Goal: Task Accomplishment & Management: Complete application form

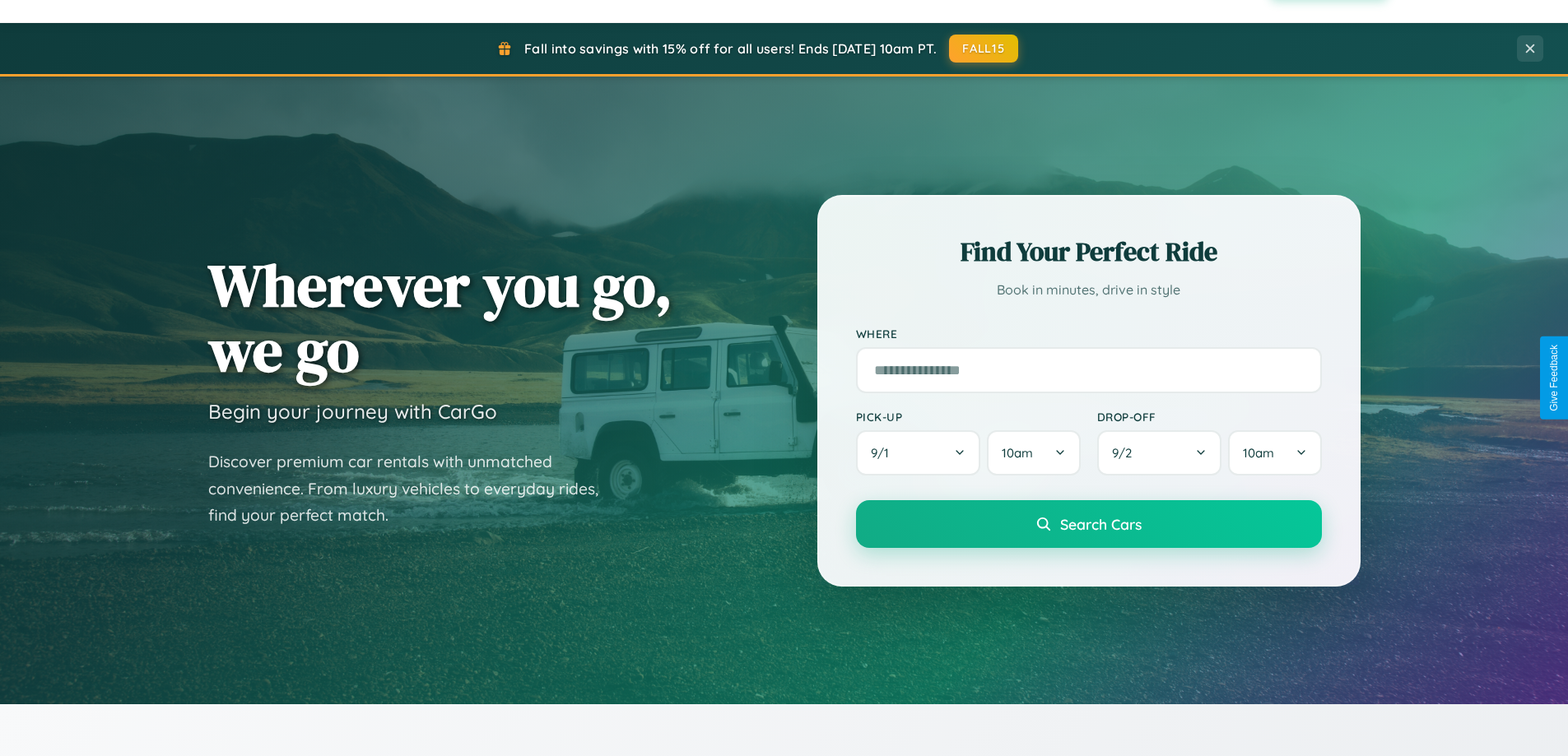
scroll to position [3167, 0]
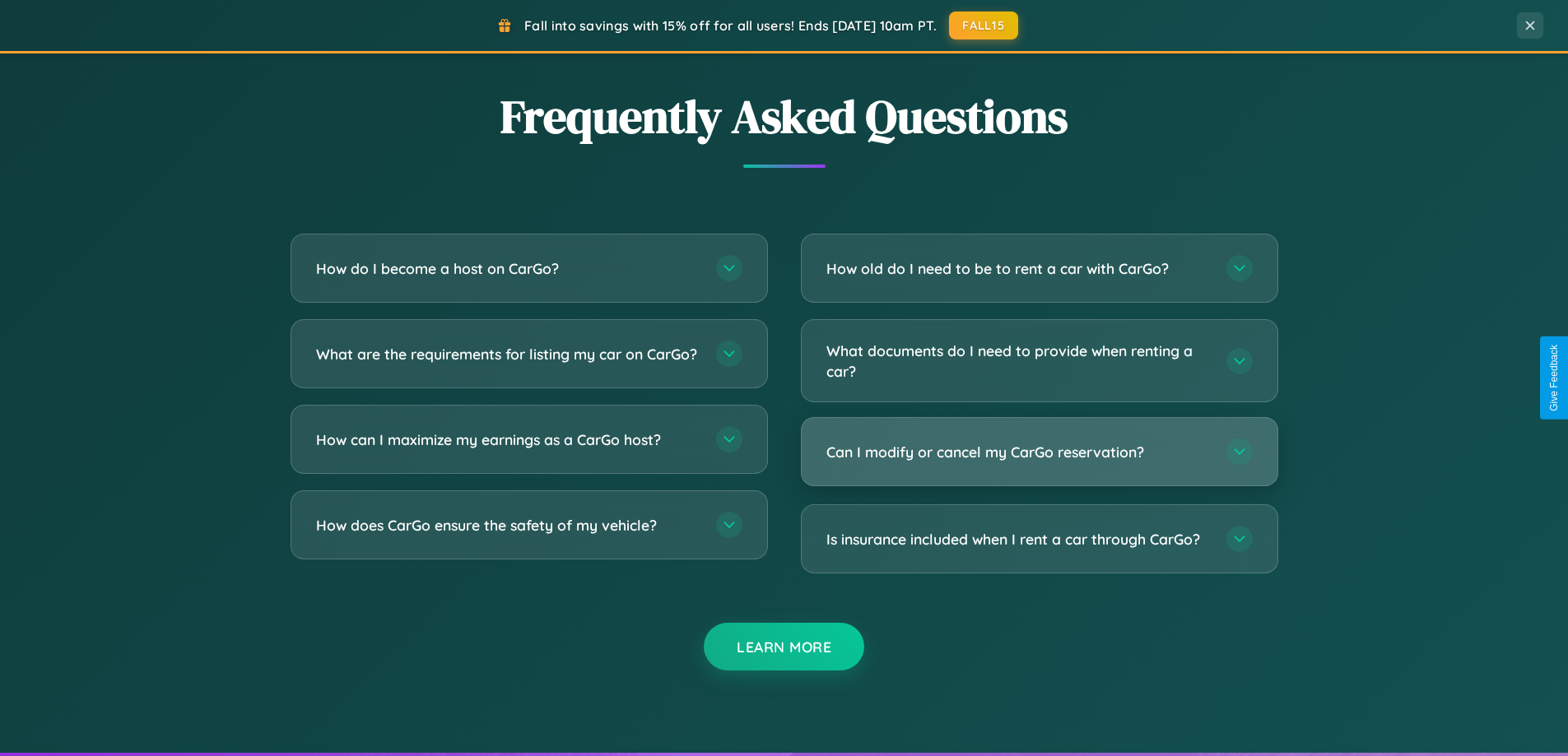
click at [1039, 452] on h3 "Can I modify or cancel my CarGo reservation?" at bounding box center [1018, 452] width 384 height 20
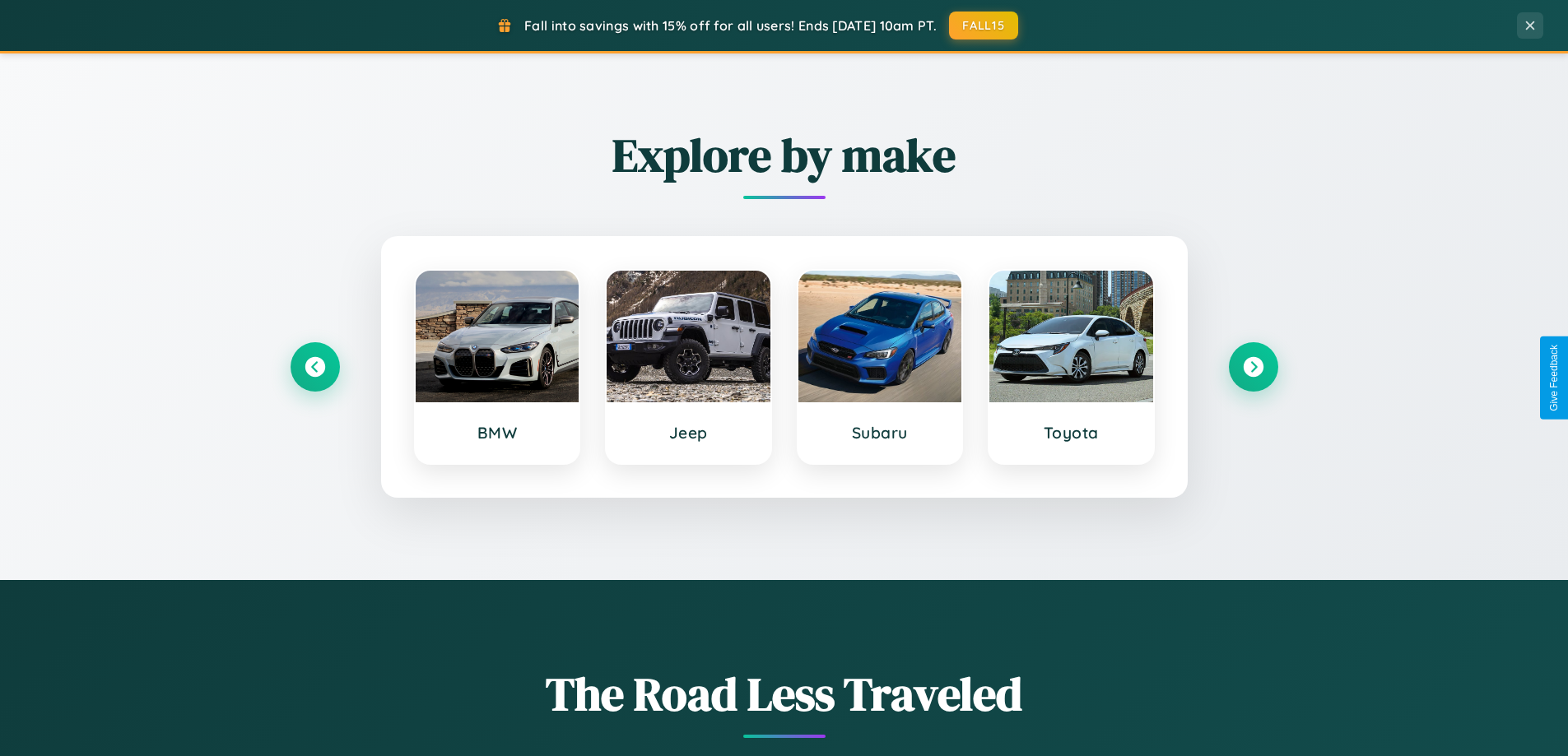
scroll to position [709, 0]
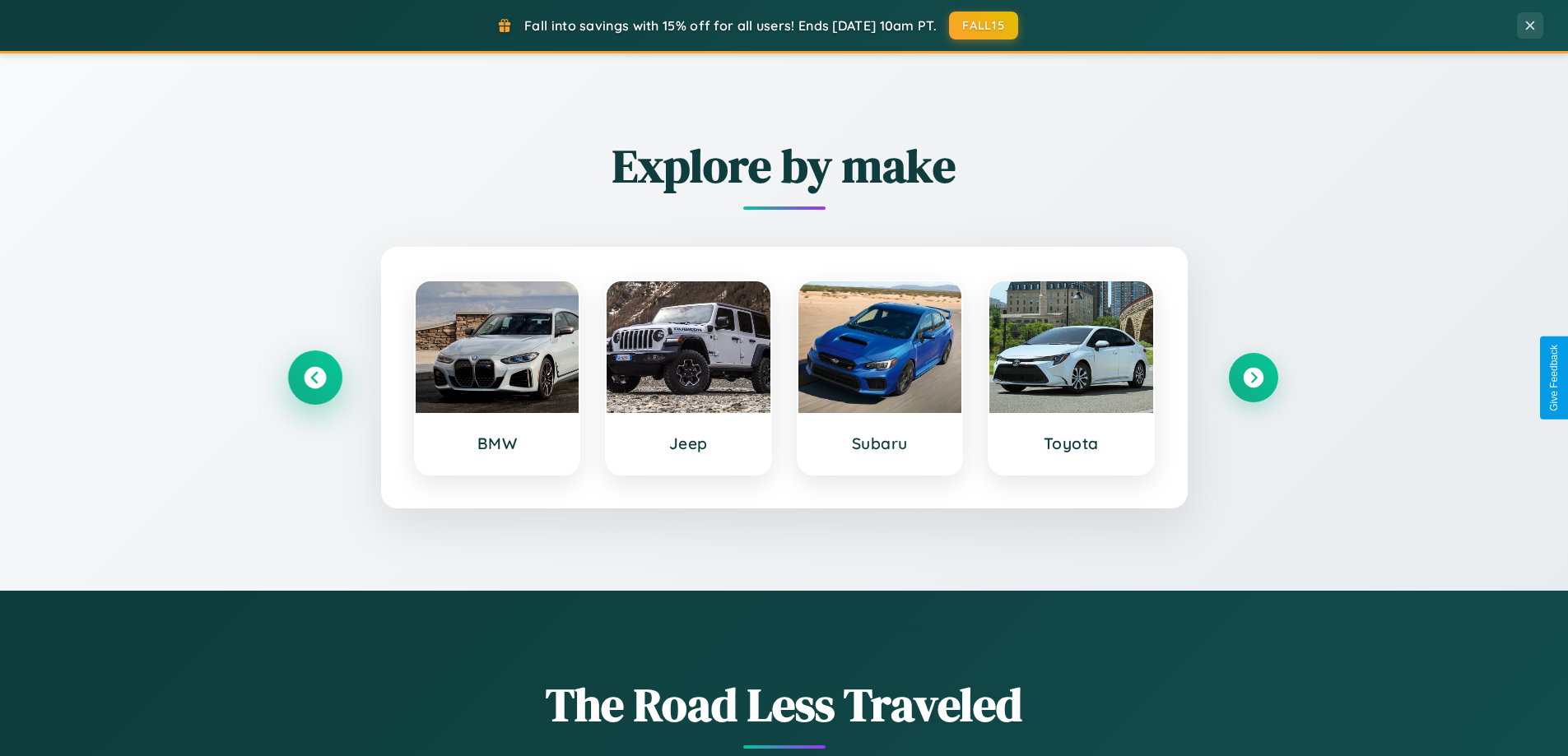
click at [314, 378] on icon at bounding box center [315, 378] width 22 height 22
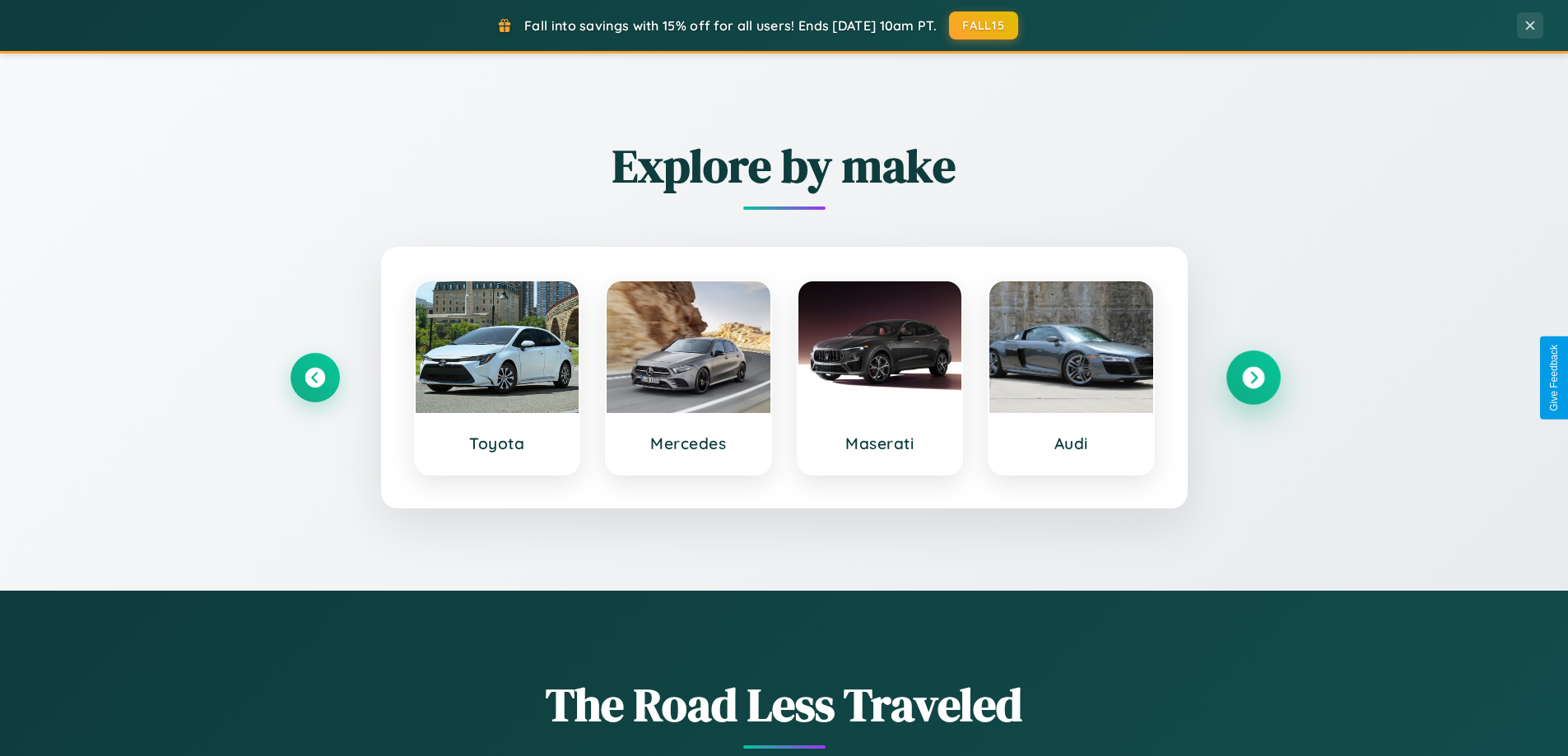
click at [1253, 378] on icon at bounding box center [1253, 378] width 22 height 22
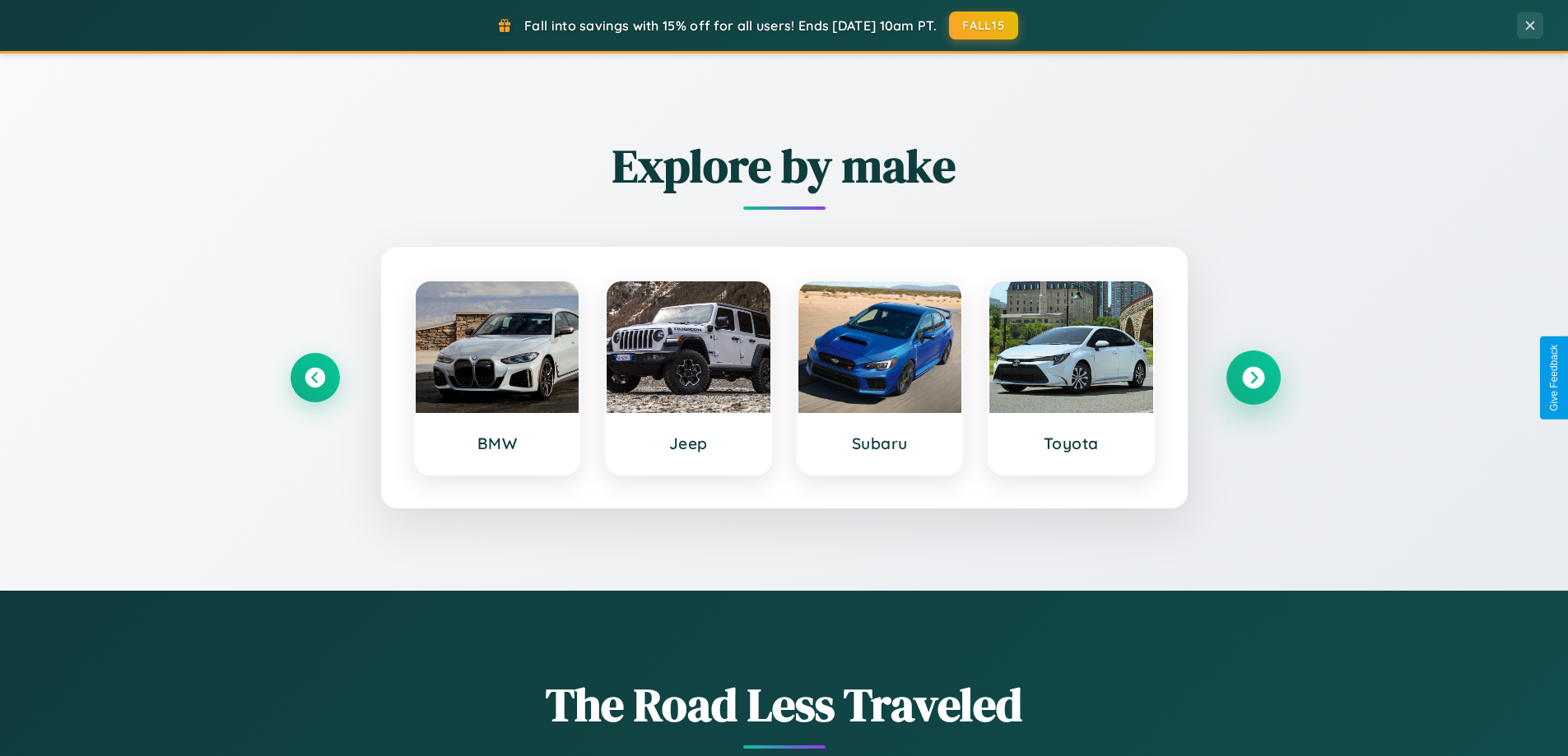
click at [1253, 378] on icon at bounding box center [1253, 378] width 22 height 22
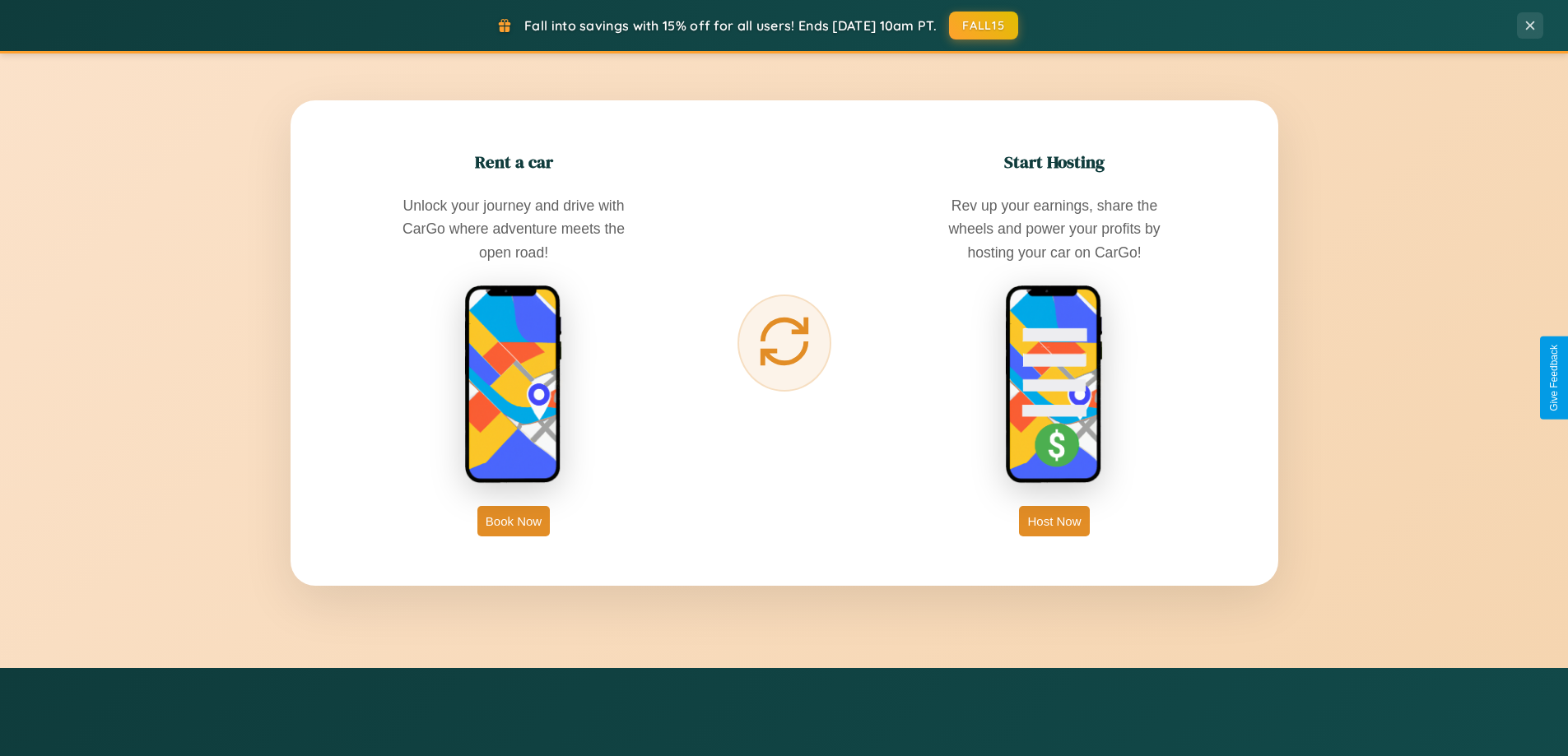
scroll to position [2645, 0]
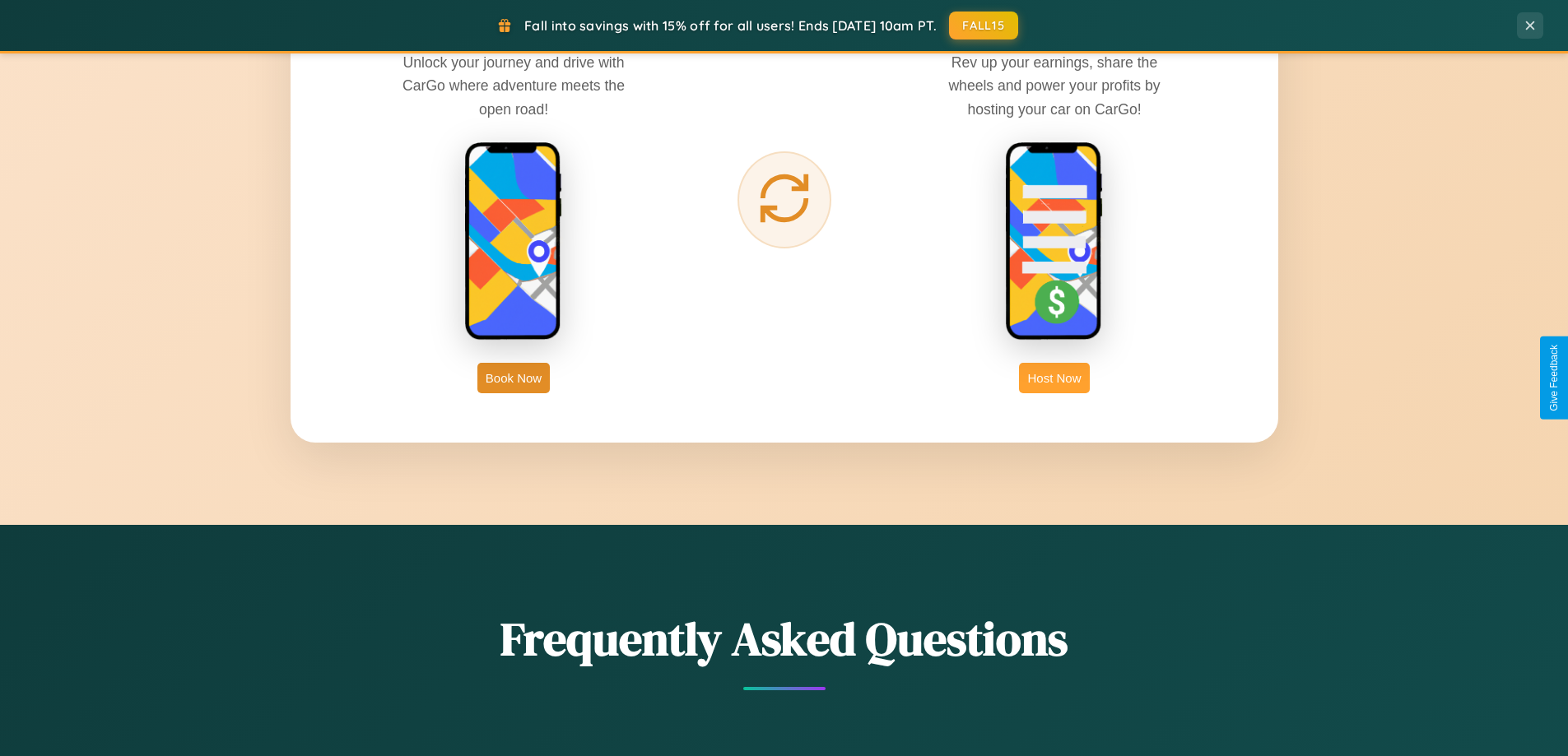
click at [1054, 378] on button "Host Now" at bounding box center [1054, 378] width 70 height 30
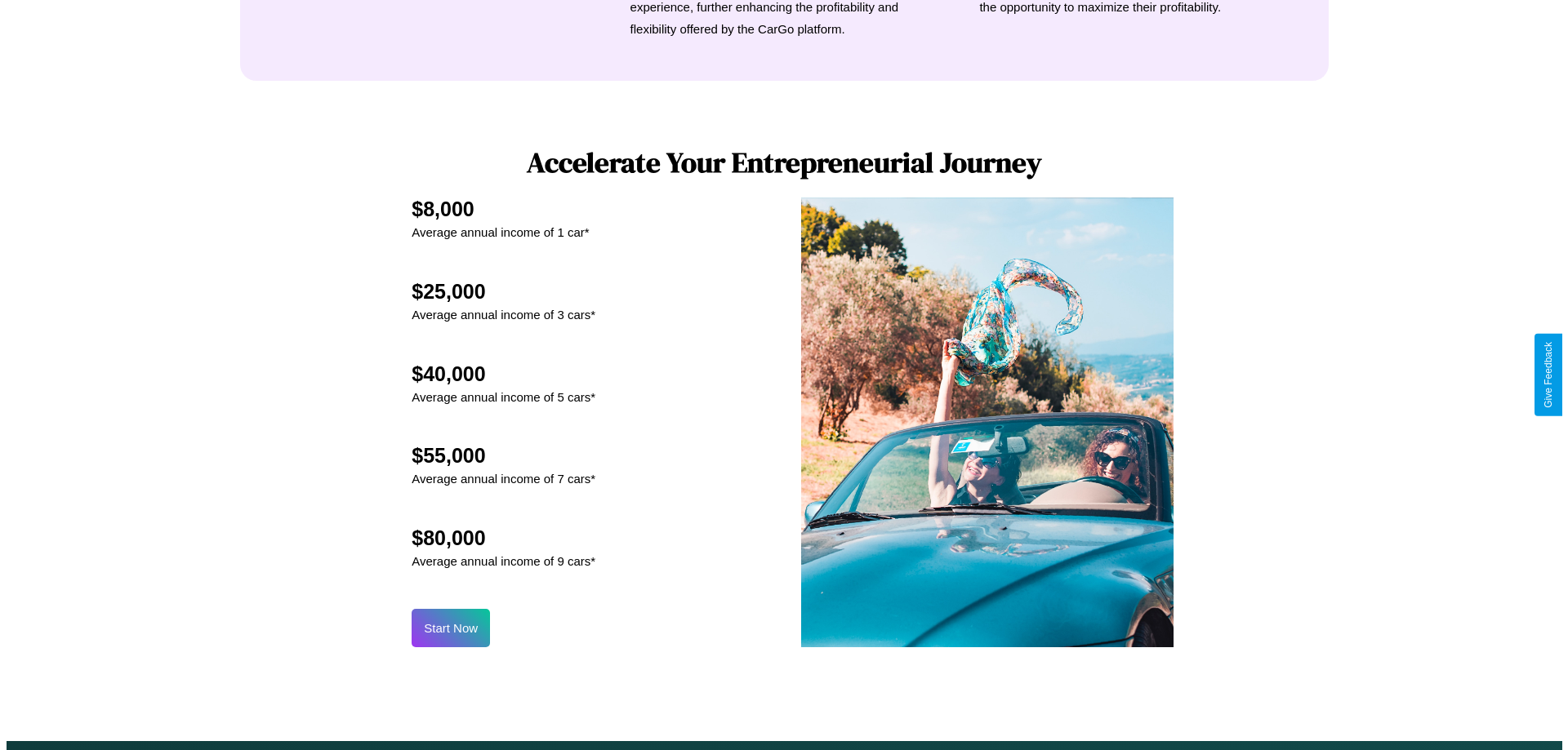
scroll to position [1702, 0]
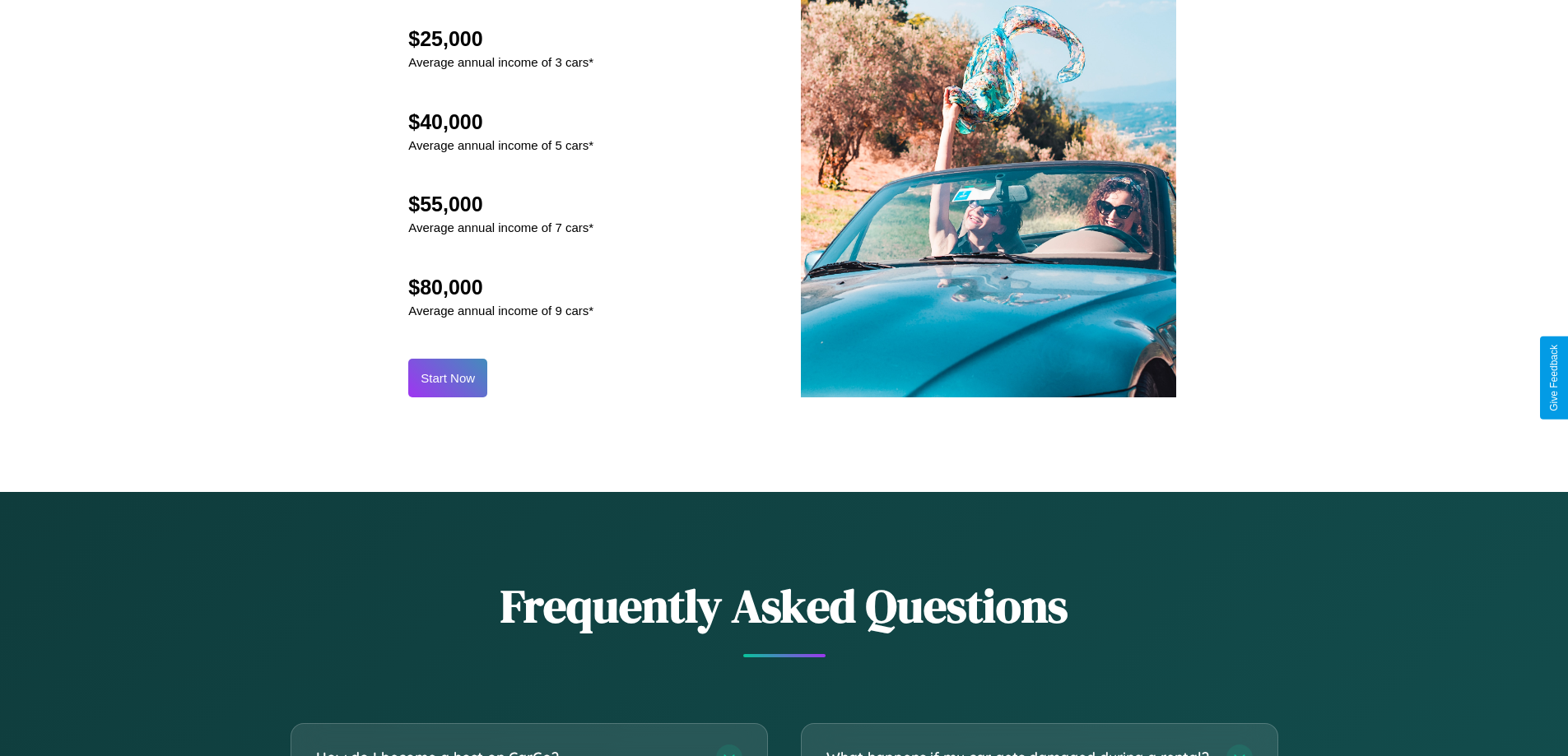
click at [448, 378] on button "Start Now" at bounding box center [447, 378] width 79 height 39
